Goal: Task Accomplishment & Management: Complete application form

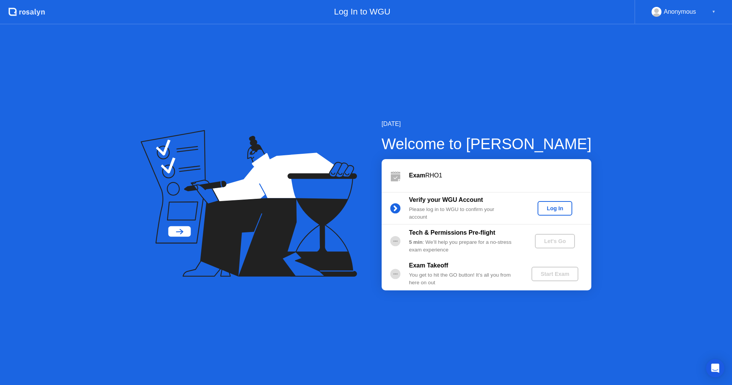
click at [544, 206] on div "Log In" at bounding box center [555, 208] width 29 height 6
click at [559, 238] on div "Let's Go" at bounding box center [555, 241] width 34 height 6
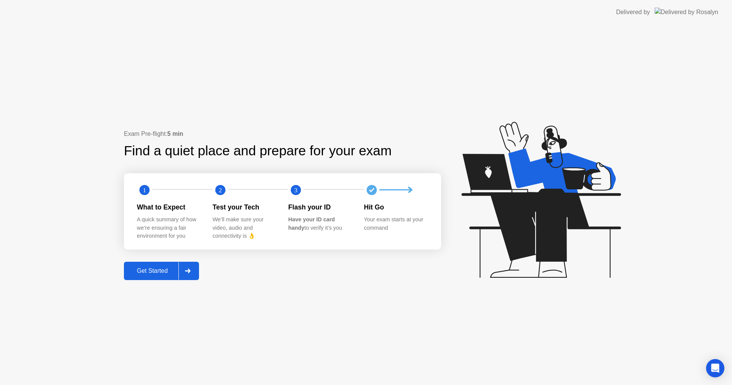
click at [160, 272] on div "Get Started" at bounding box center [152, 270] width 52 height 7
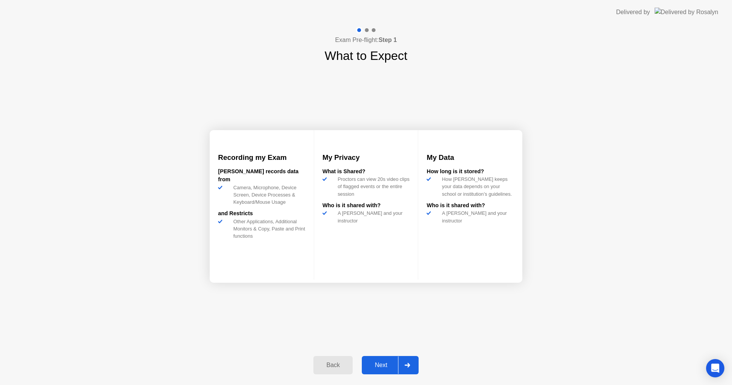
click at [384, 362] on div "Next" at bounding box center [381, 365] width 34 height 7
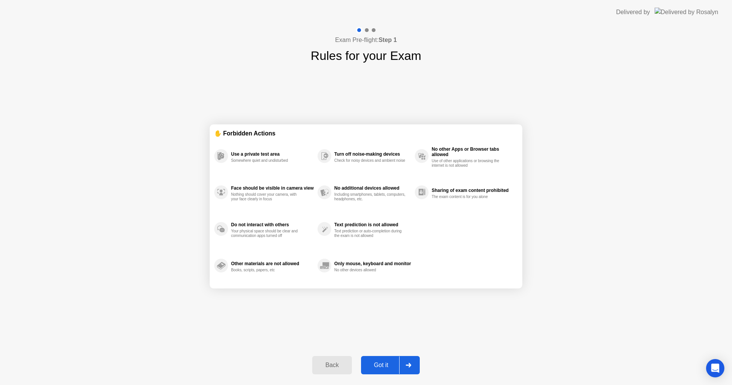
click at [377, 368] on div "Got it" at bounding box center [381, 365] width 36 height 7
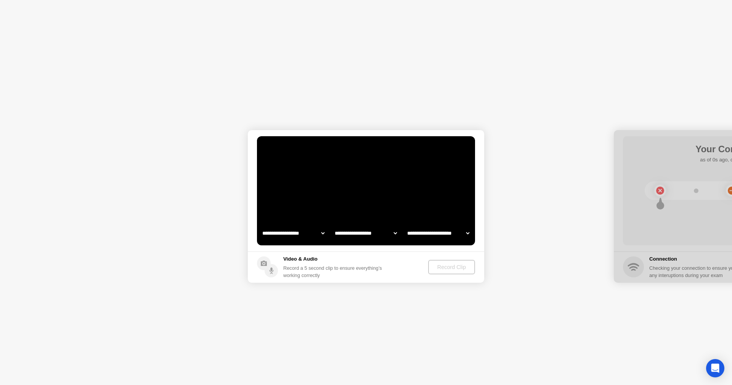
select select "**********"
select select "*******"
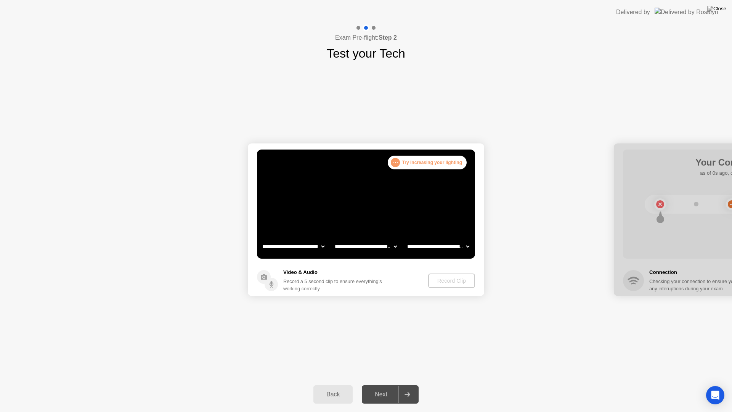
click at [400, 161] on div ". . ." at bounding box center [395, 162] width 9 height 9
click at [420, 162] on div ". . . Try increasing your lighting" at bounding box center [427, 163] width 79 height 14
click at [441, 281] on div "Record Clip" at bounding box center [452, 281] width 41 height 6
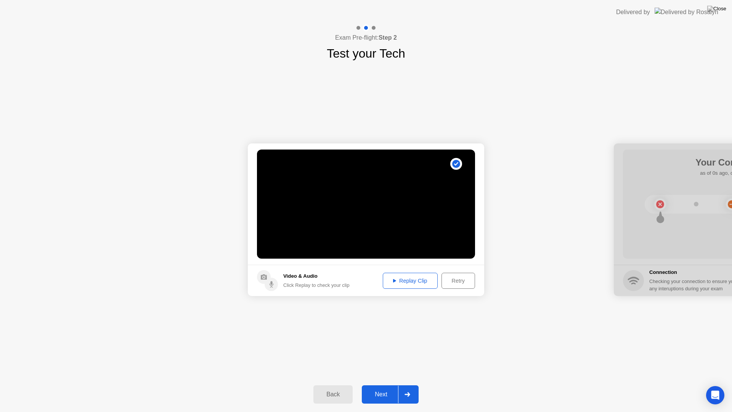
click at [410, 283] on div "Replay Clip" at bounding box center [411, 281] width 50 height 6
click at [380, 384] on div "Next" at bounding box center [381, 394] width 34 height 7
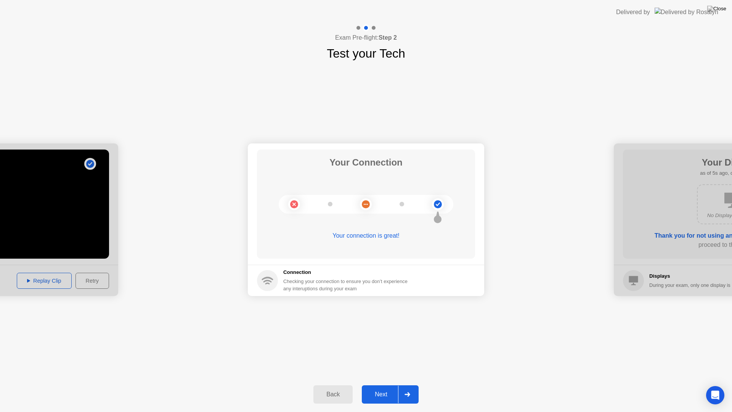
click at [382, 384] on button "Next" at bounding box center [390, 394] width 57 height 18
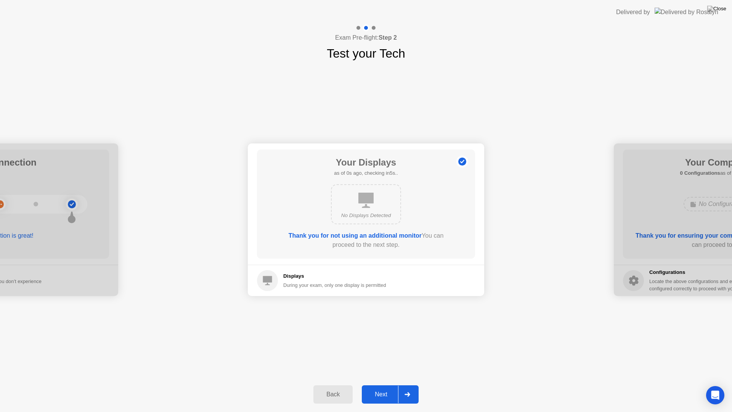
click at [378, 384] on button "Next" at bounding box center [390, 394] width 57 height 18
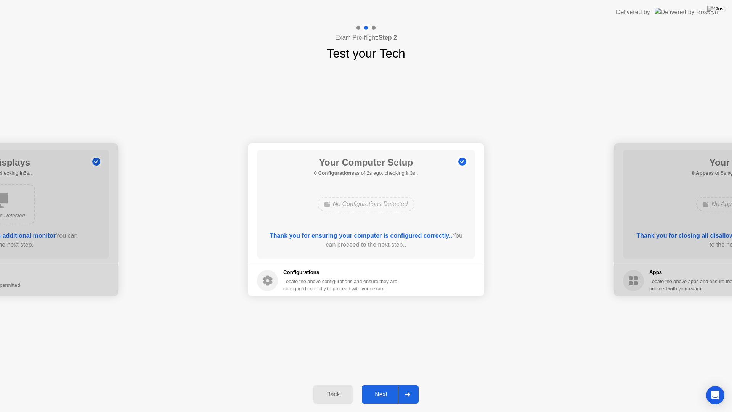
click at [378, 384] on button "Next" at bounding box center [390, 394] width 57 height 18
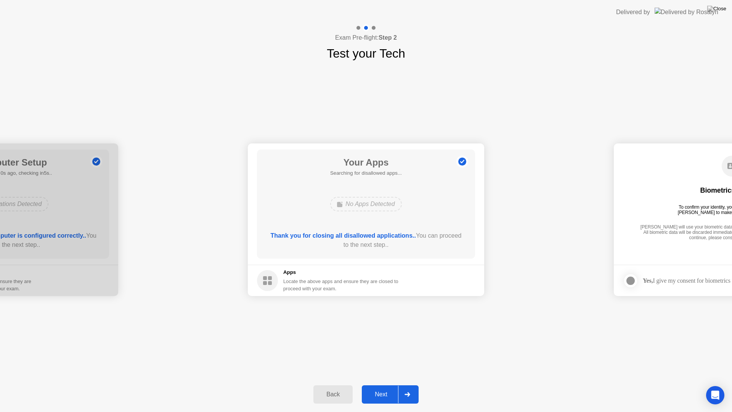
click at [378, 384] on button "Next" at bounding box center [390, 394] width 57 height 18
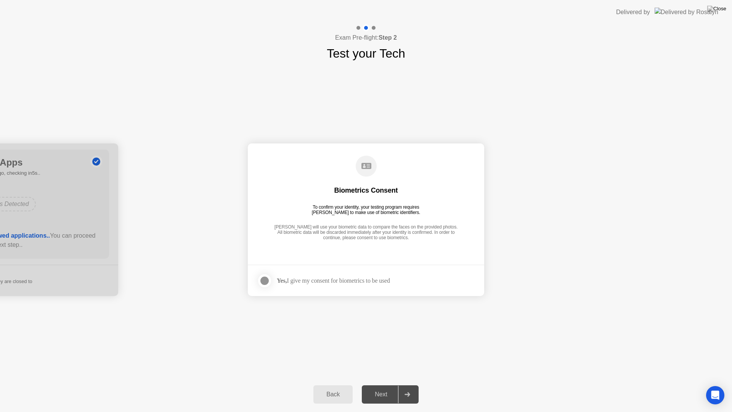
click at [264, 284] on div at bounding box center [264, 280] width 9 height 9
click at [381, 384] on div "Next" at bounding box center [381, 394] width 34 height 7
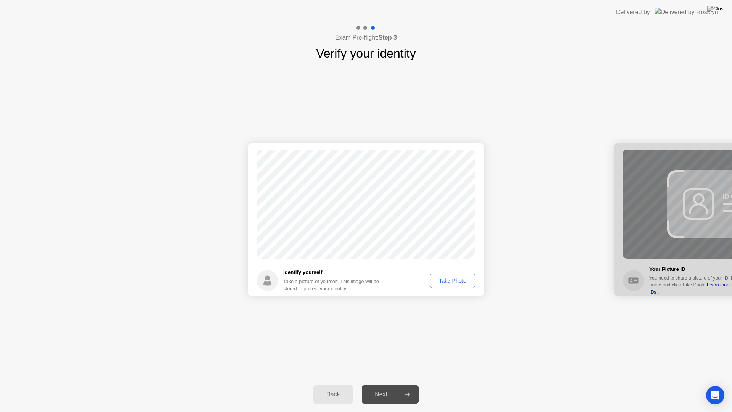
click at [444, 283] on div "Take Photo" at bounding box center [453, 281] width 40 height 6
click at [384, 384] on div "Next" at bounding box center [381, 394] width 34 height 7
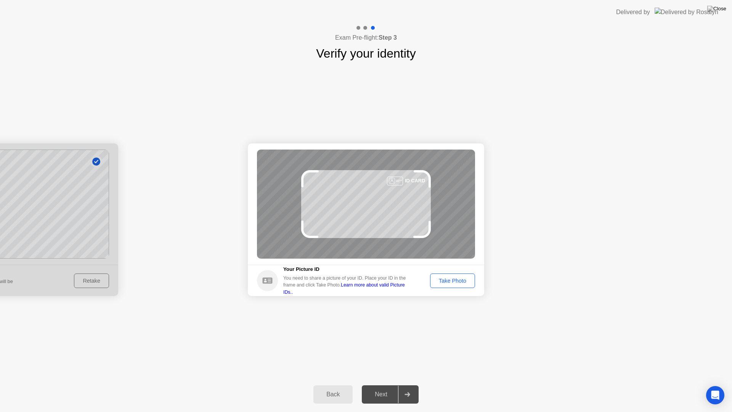
click at [450, 282] on div "Take Photo" at bounding box center [453, 281] width 40 height 6
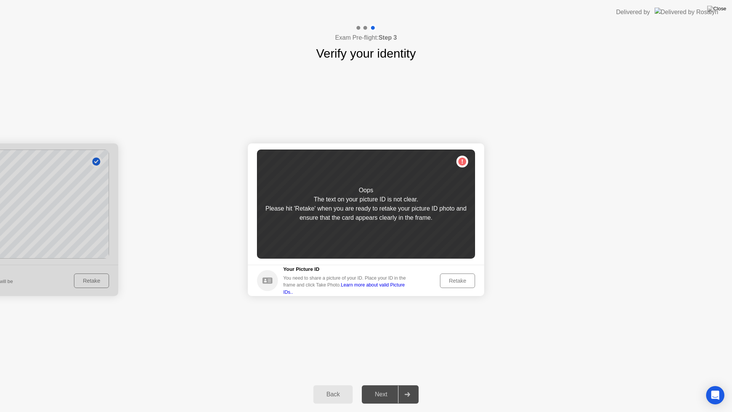
click at [457, 280] on div "Retake" at bounding box center [458, 281] width 30 height 6
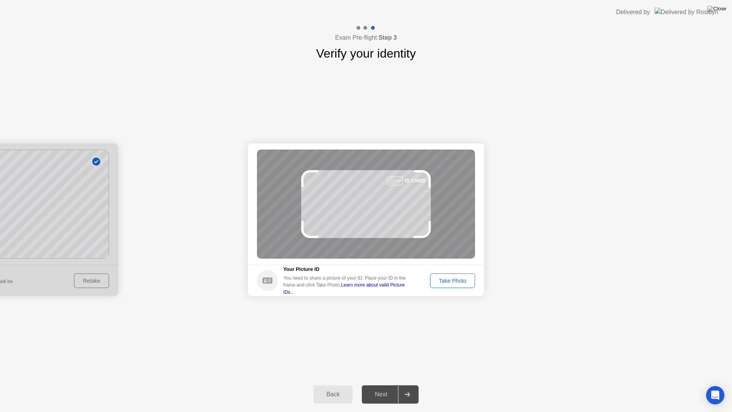
click at [457, 280] on div "Take Photo" at bounding box center [453, 281] width 40 height 6
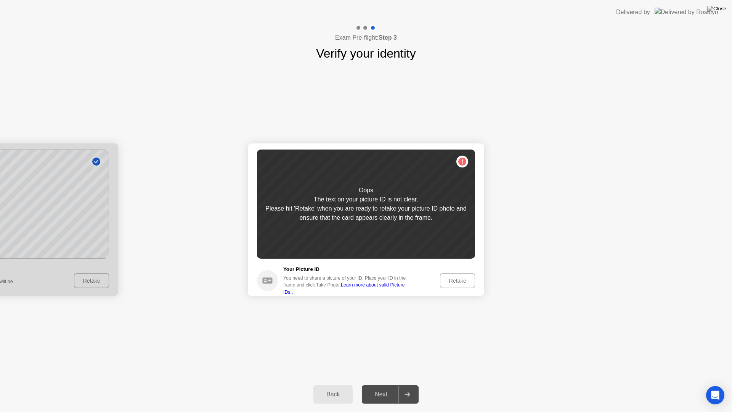
click at [457, 280] on div "Retake" at bounding box center [458, 281] width 30 height 6
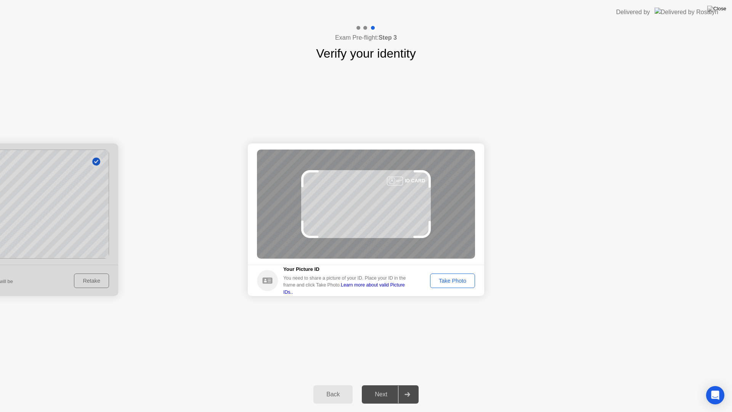
click at [457, 280] on div "Take Photo" at bounding box center [453, 281] width 40 height 6
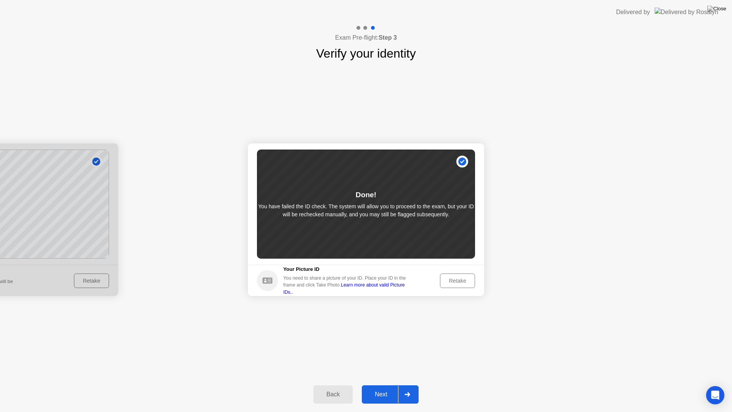
click at [457, 280] on div "Retake" at bounding box center [458, 281] width 30 height 6
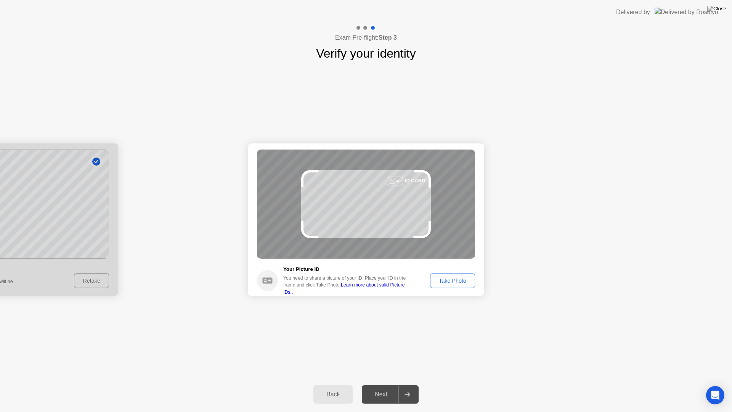
click at [457, 280] on div "Take Photo" at bounding box center [453, 281] width 40 height 6
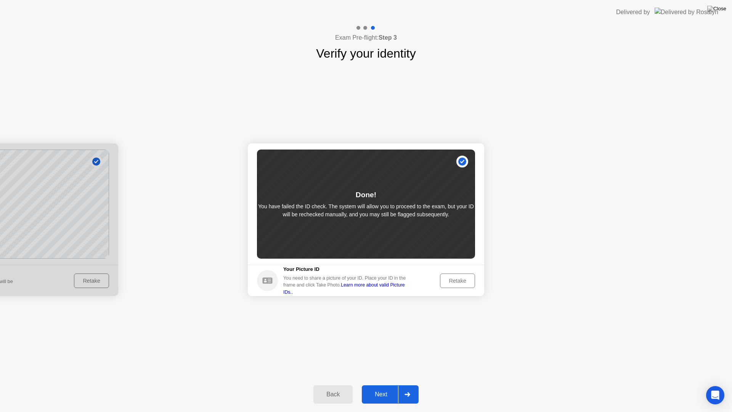
click at [378, 384] on button "Next" at bounding box center [390, 394] width 57 height 18
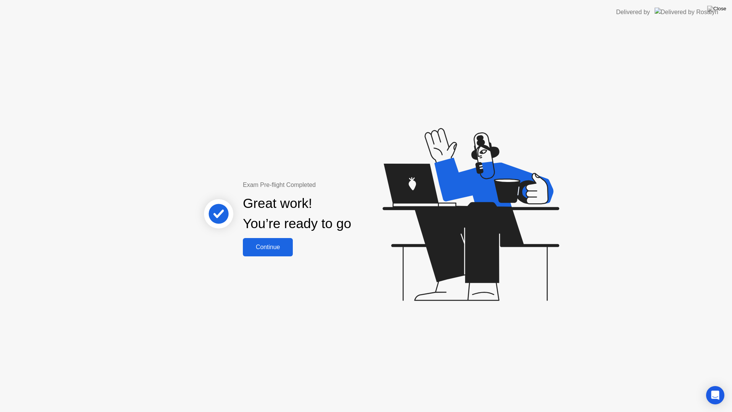
click at [290, 249] on div "Continue" at bounding box center [267, 247] width 45 height 7
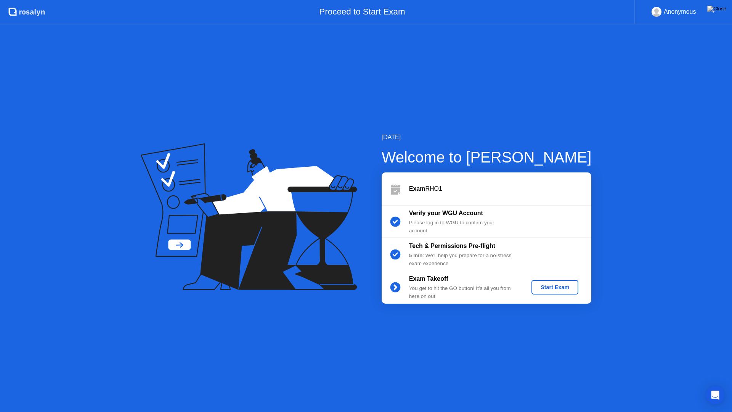
click at [540, 286] on div "Start Exam" at bounding box center [555, 287] width 41 height 6
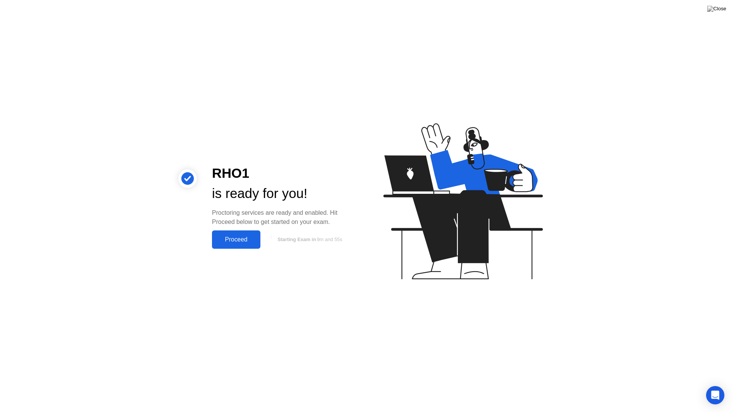
click at [238, 243] on div "Proceed" at bounding box center [236, 239] width 44 height 7
